Goal: Unclear

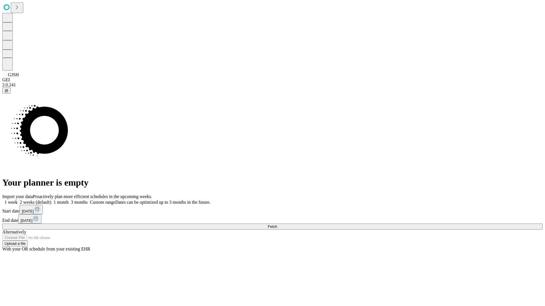
click at [277, 225] on span "Fetch" at bounding box center [272, 227] width 9 height 4
